Goal: Information Seeking & Learning: Learn about a topic

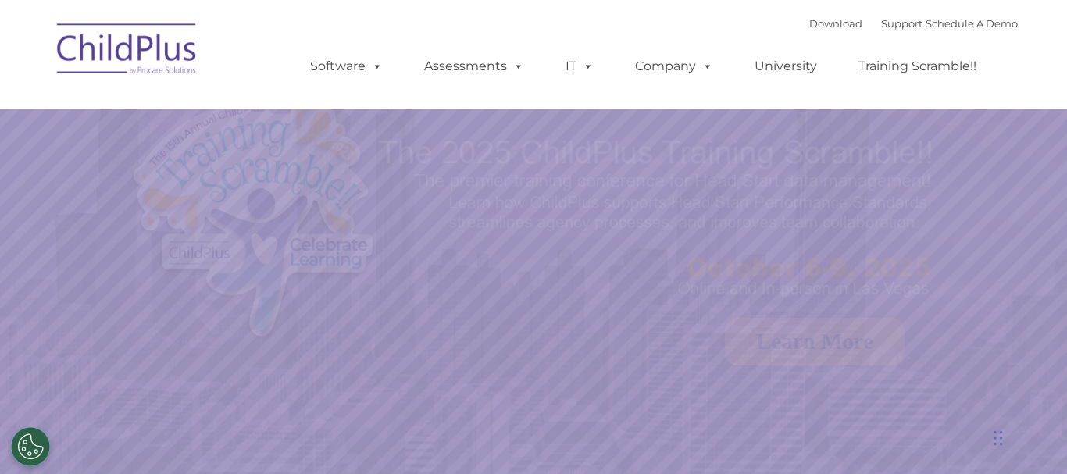
select select "MEDIUM"
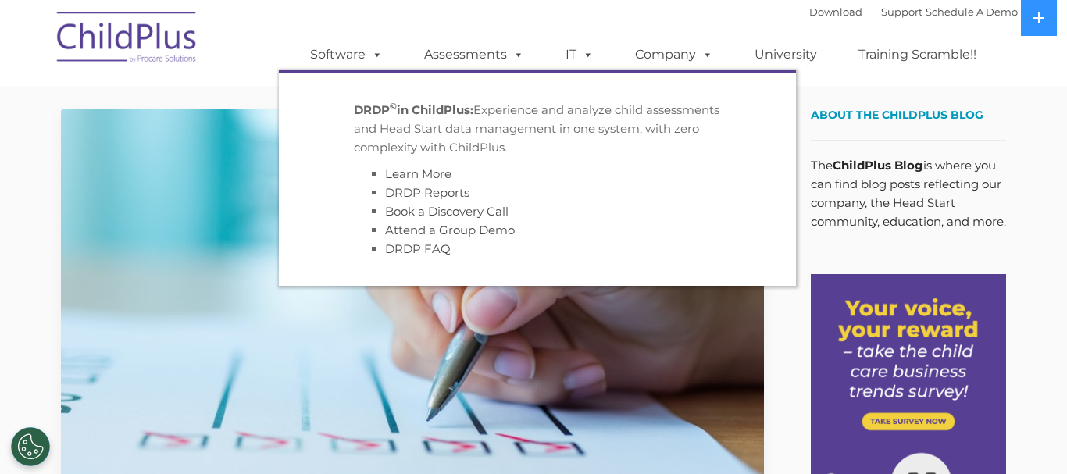
click at [576, 23] on div "Download Support | Schedule A Demo  MENU MENU Software ChildPlus: The original…" at bounding box center [648, 43] width 739 height 86
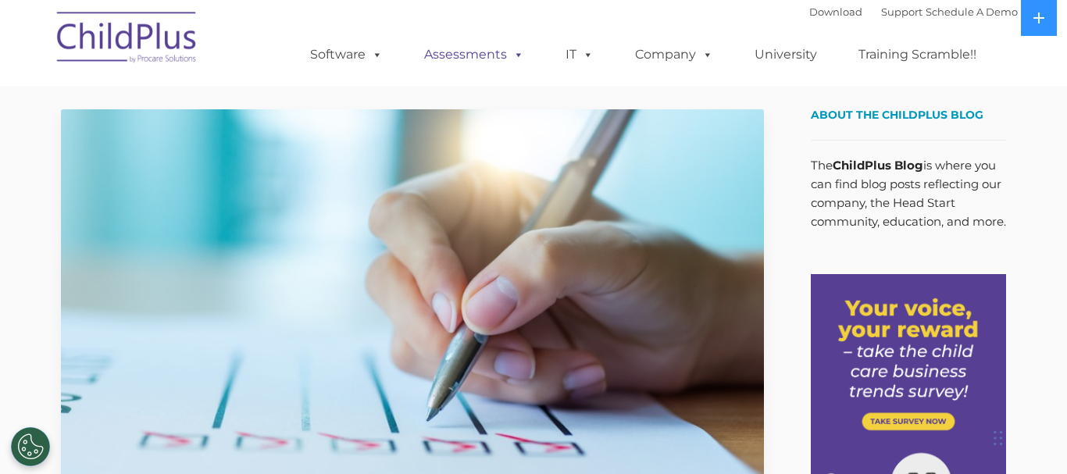
click at [470, 55] on link "Assessments" at bounding box center [473, 54] width 131 height 31
